Goal: Information Seeking & Learning: Learn about a topic

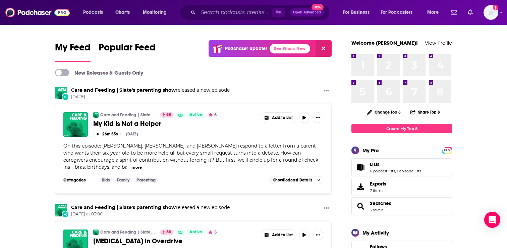
click at [231, 7] on div "⌘ K Open Advanced New" at bounding box center [255, 12] width 150 height 15
click at [227, 12] on input "Search podcasts, credits, & more..." at bounding box center [235, 12] width 74 height 11
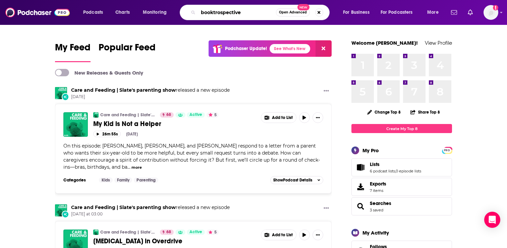
type input "booktrospective"
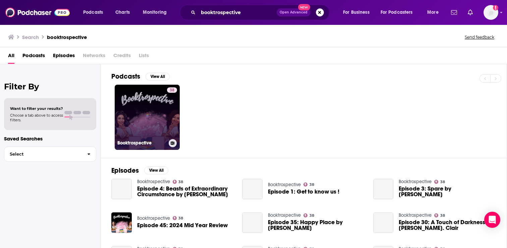
click at [148, 118] on link "38 Booktrospective" at bounding box center [147, 117] width 65 height 65
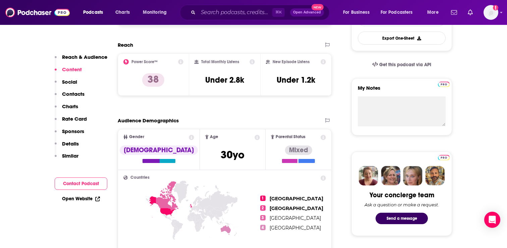
scroll to position [152, 0]
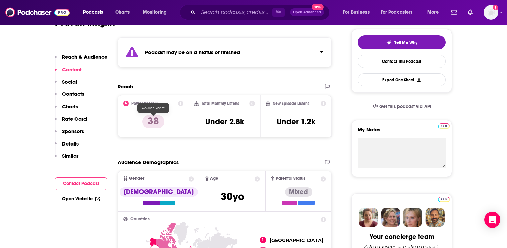
click at [156, 120] on p "38" at bounding box center [153, 121] width 22 height 13
click at [182, 100] on div "Power Score™ 38" at bounding box center [153, 116] width 71 height 42
click at [181, 105] on icon at bounding box center [180, 103] width 5 height 5
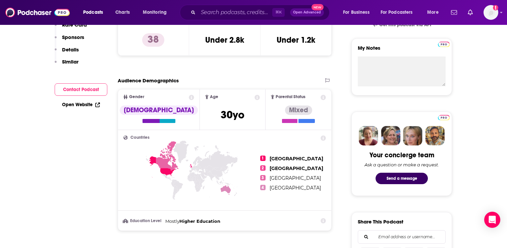
scroll to position [116, 0]
